Goal: Browse casually

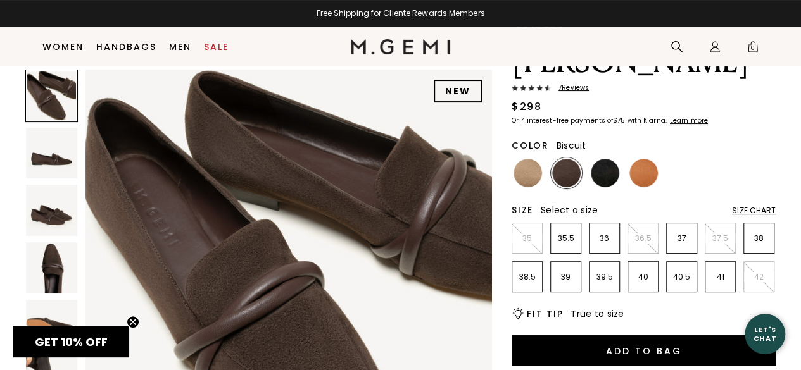
click at [527, 159] on img at bounding box center [527, 173] width 28 height 28
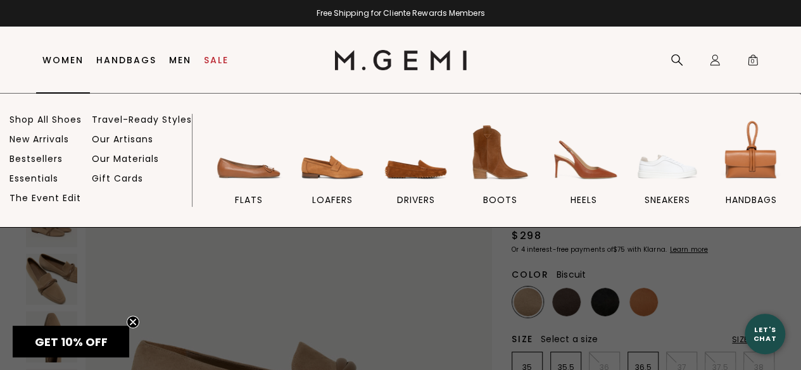
click at [67, 62] on link "Women" at bounding box center [62, 60] width 41 height 10
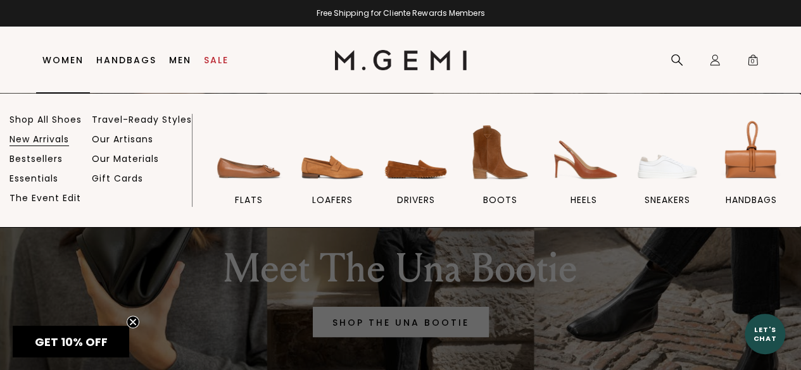
click at [42, 136] on link "New Arrivals" at bounding box center [39, 139] width 60 height 11
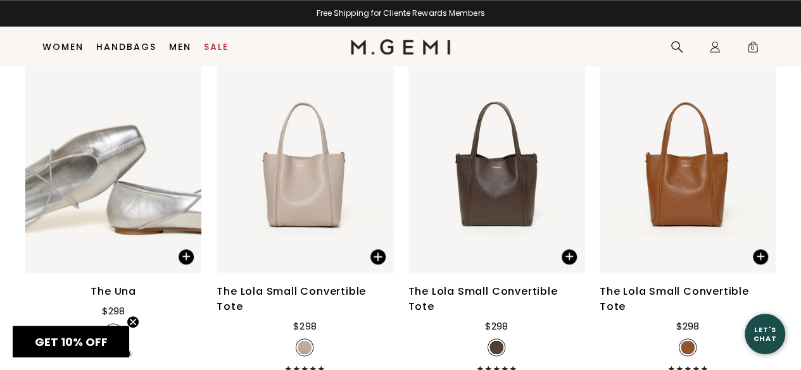
scroll to position [5426, 0]
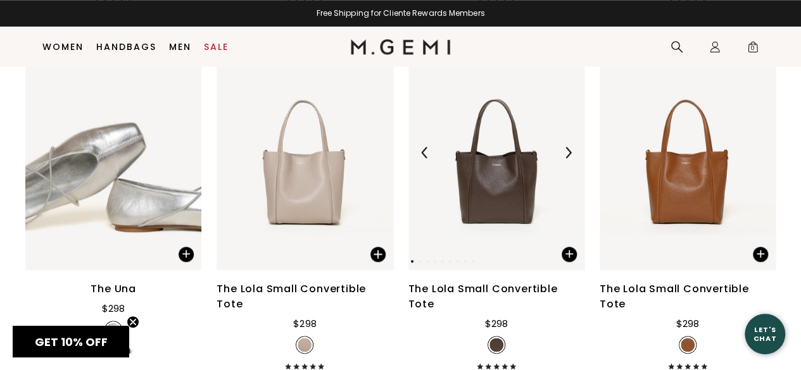
click at [464, 187] on img at bounding box center [496, 152] width 176 height 235
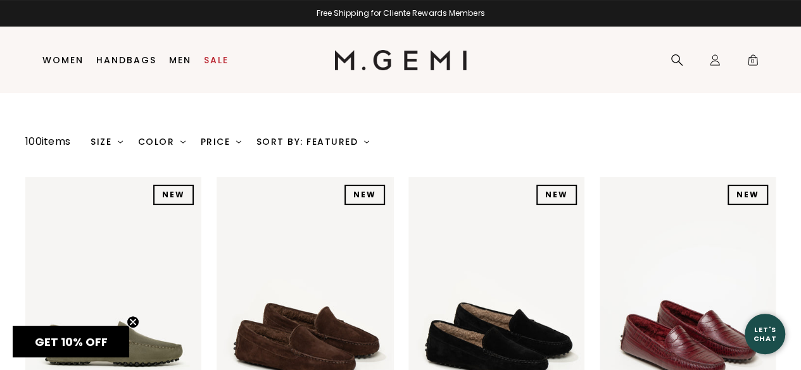
scroll to position [0, 0]
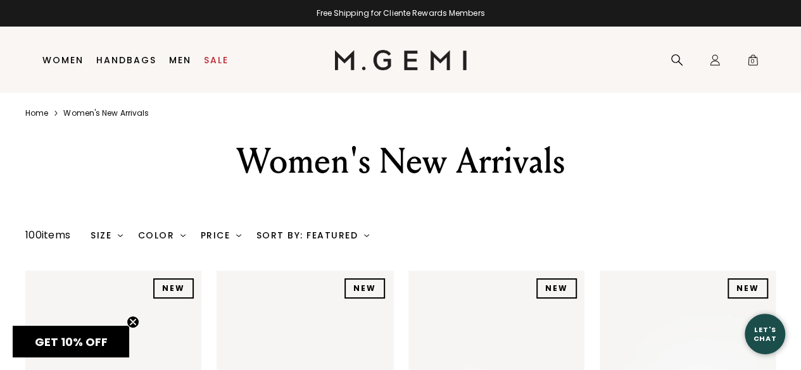
click at [268, 130] on div "Home Icons/8x8/chevron-right Women's new arrivals" at bounding box center [400, 113] width 801 height 41
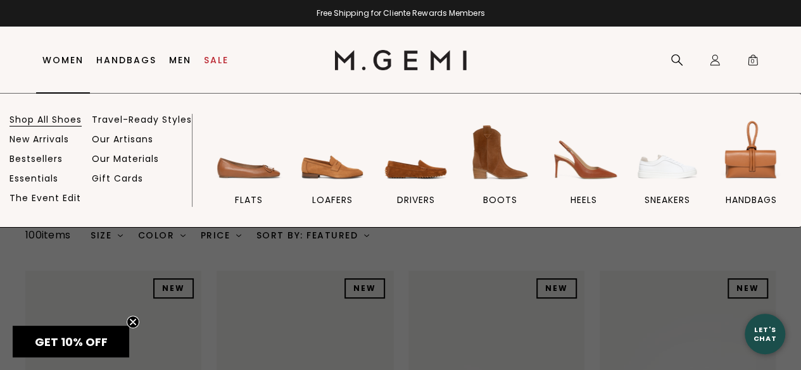
click at [61, 122] on link "Shop All Shoes" at bounding box center [45, 119] width 72 height 11
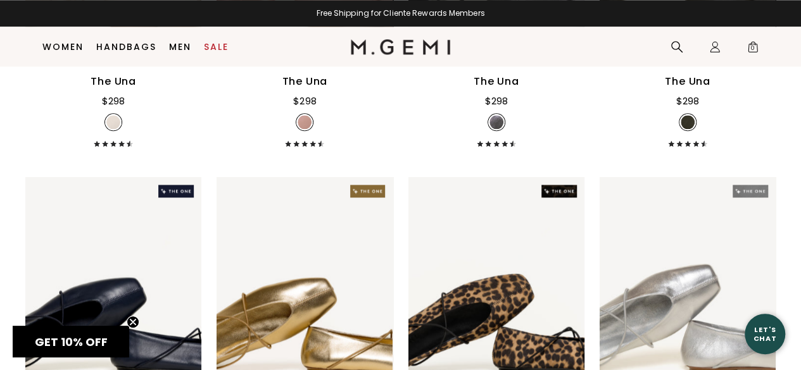
drag, startPoint x: 0, startPoint y: 0, endPoint x: 751, endPoint y: 113, distance: 759.3
click at [751, 113] on div "The Una $298 + 11" at bounding box center [688, 110] width 176 height 73
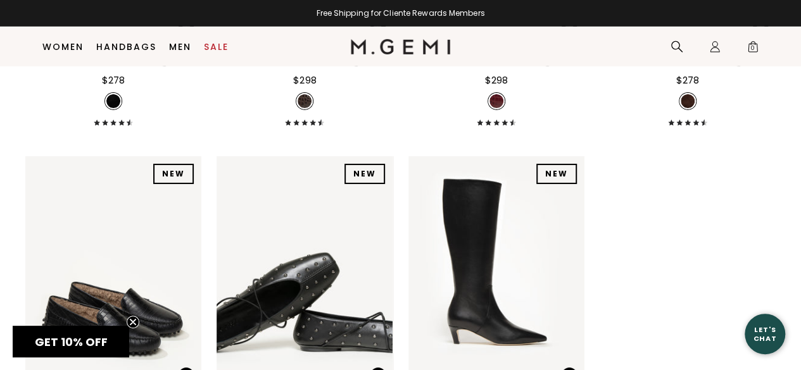
scroll to position [14172, 0]
